Goal: Register for event/course

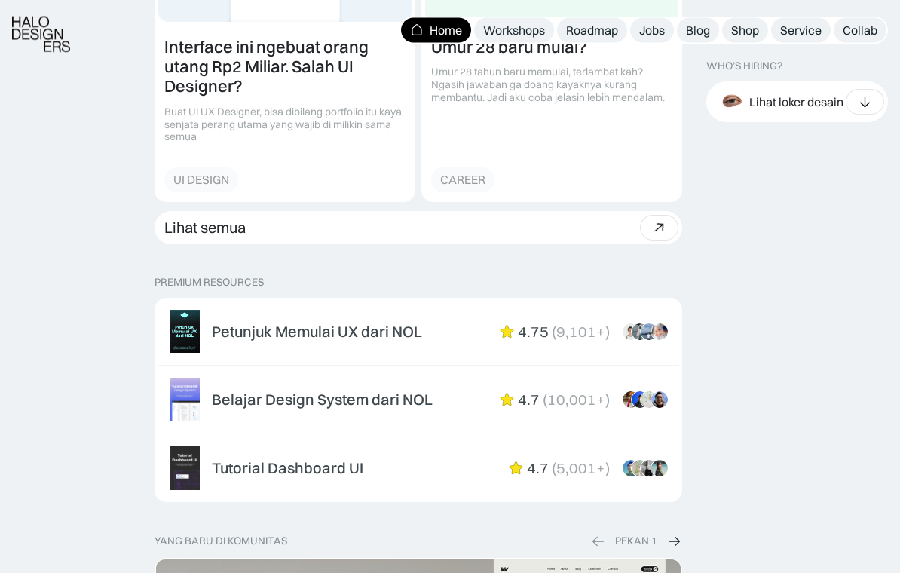
scroll to position [2183, 0]
click at [510, 35] on div "Workshops" at bounding box center [514, 31] width 62 height 16
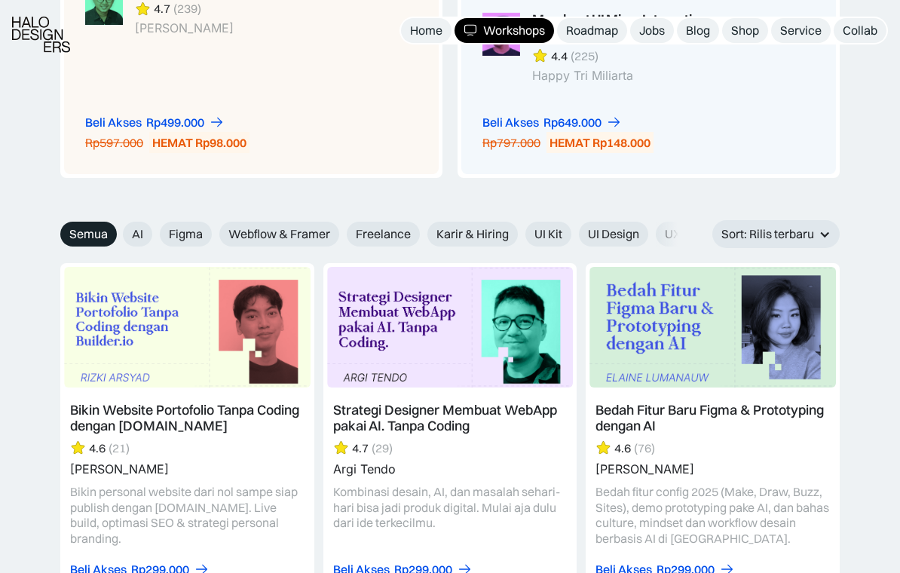
scroll to position [1553, 0]
click at [259, 225] on span "Webflow & Framer" at bounding box center [279, 233] width 102 height 16
click at [214, 223] on input "Webflow & Framer" at bounding box center [209, 228] width 10 height 10
radio input "true"
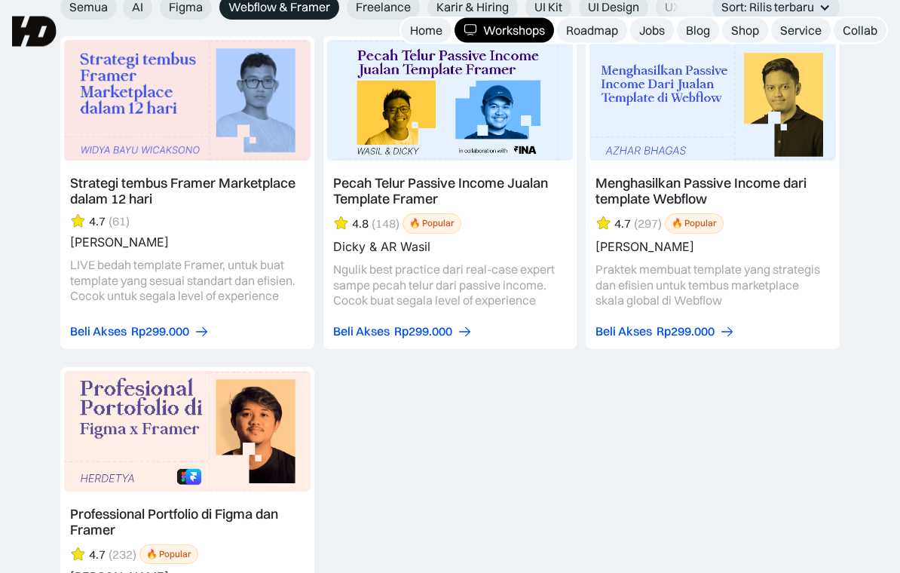
scroll to position [1774, 0]
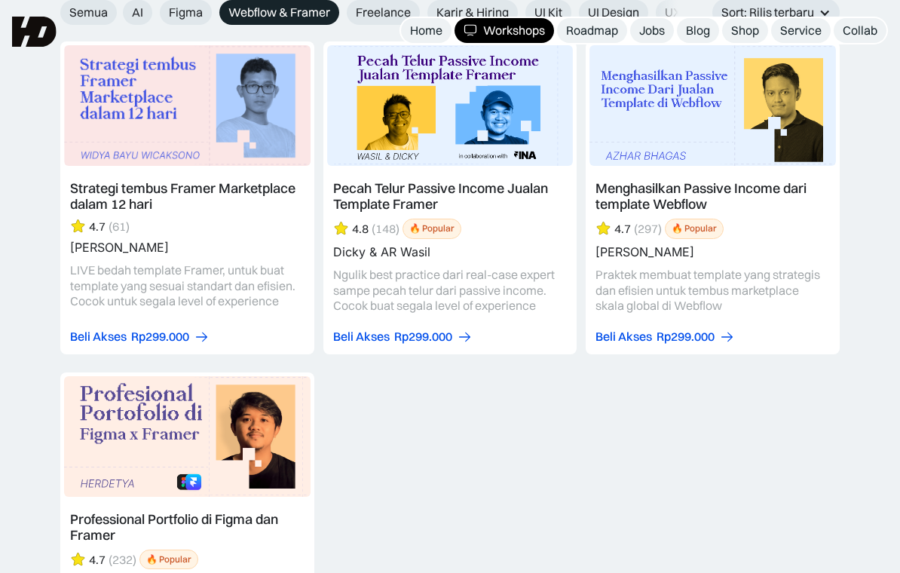
click at [106, 277] on link at bounding box center [187, 197] width 254 height 313
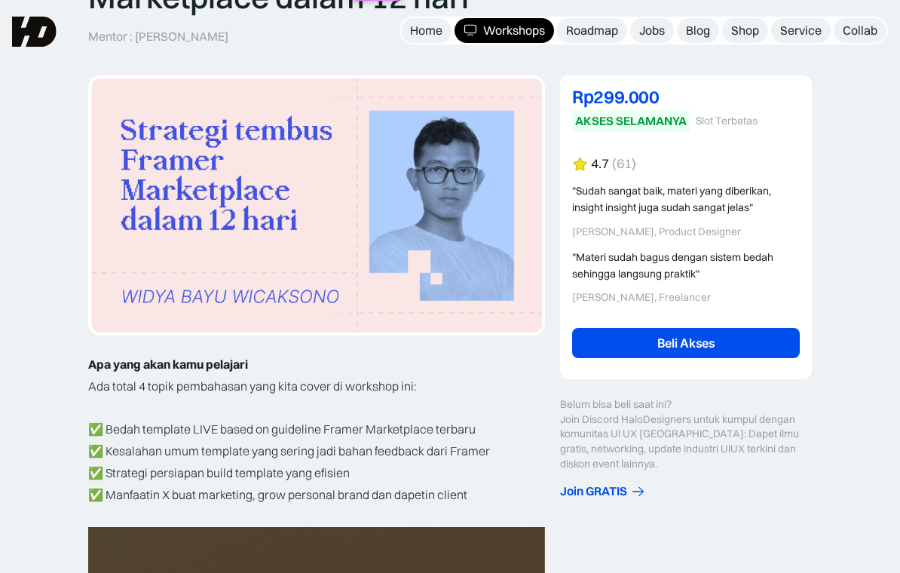
scroll to position [188, 0]
